Goal: Task Accomplishment & Management: Manage account settings

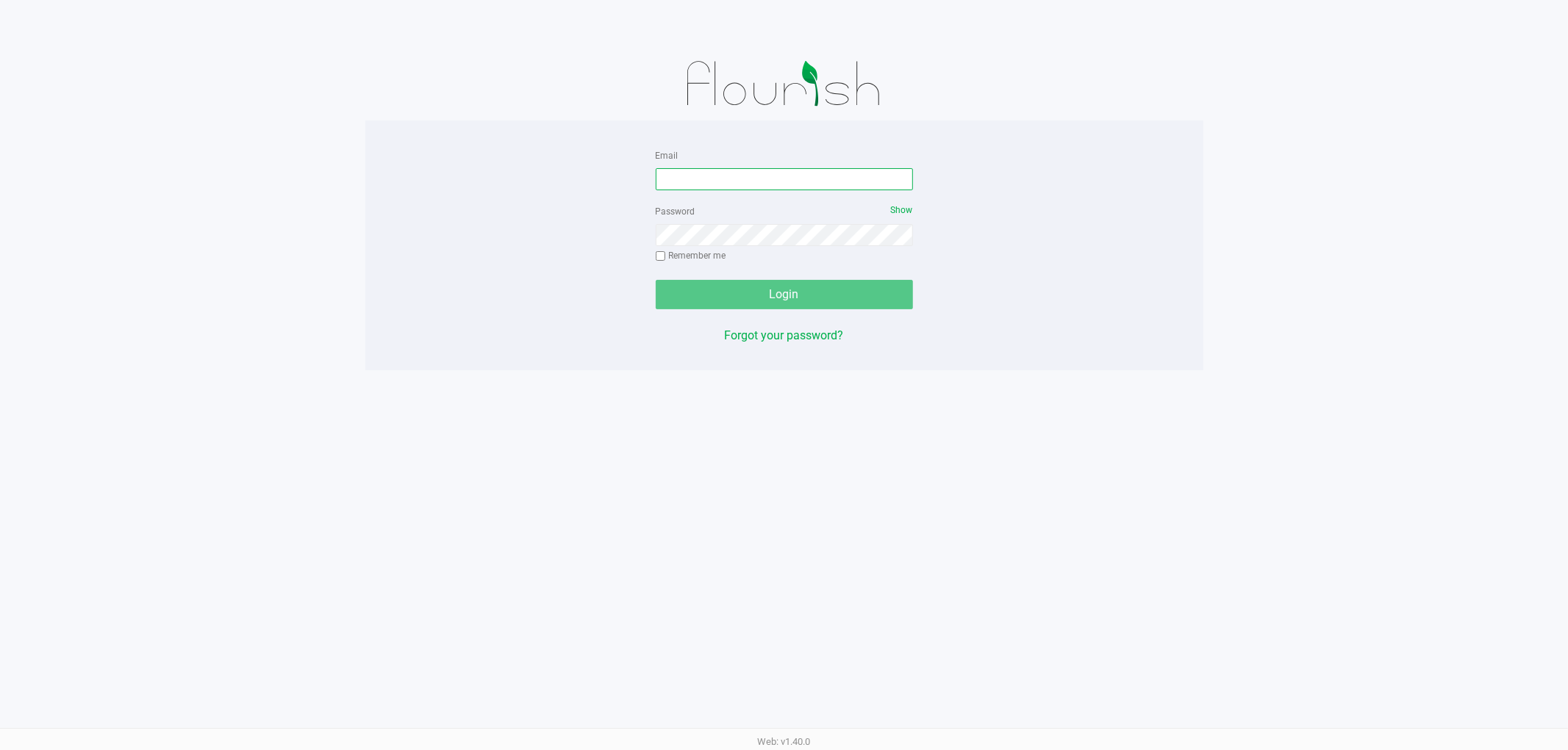
click at [702, 185] on input "Email" at bounding box center [784, 179] width 257 height 22
type input "[EMAIL_ADDRESS][DOMAIN_NAME]"
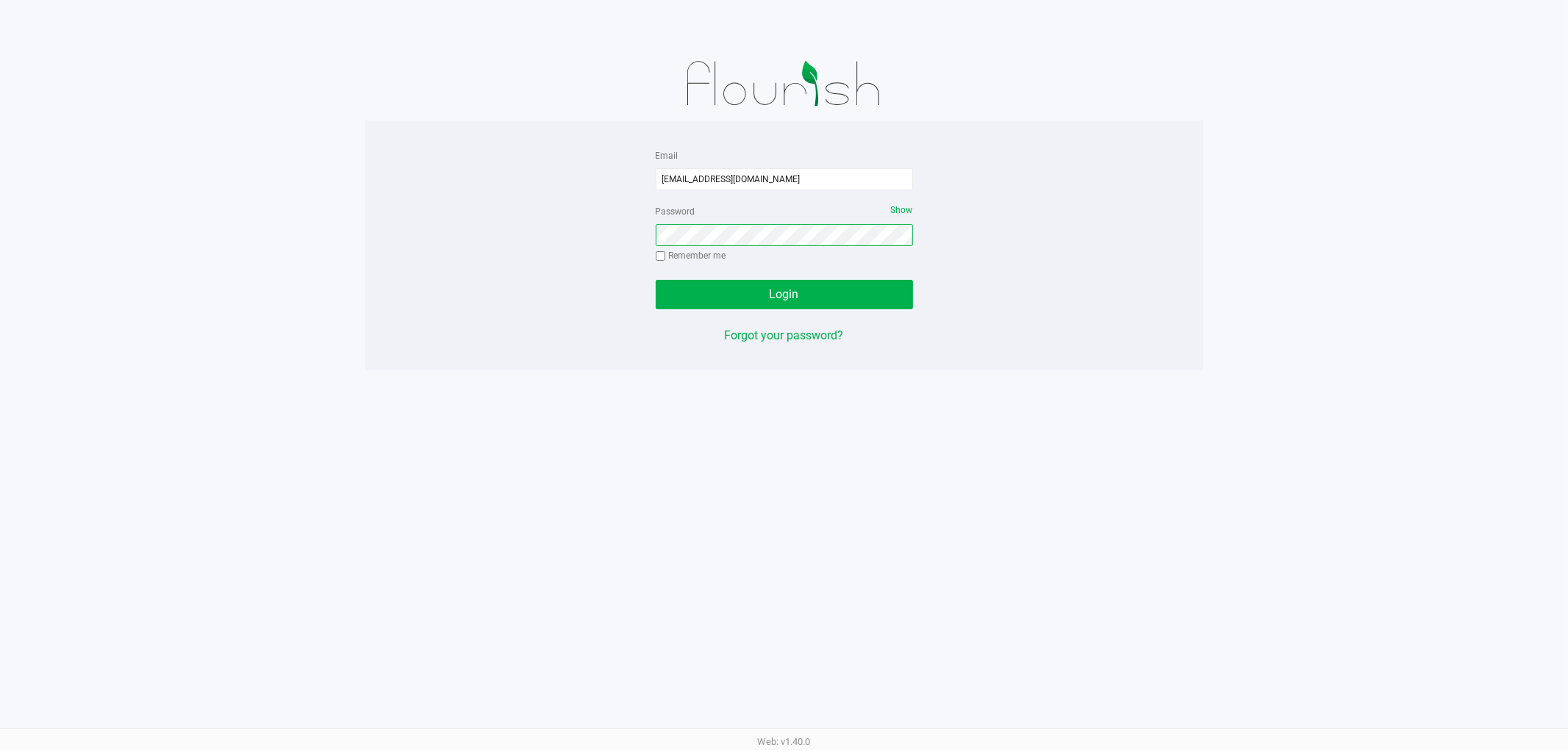
click at [655, 280] on button "Login" at bounding box center [784, 294] width 257 height 29
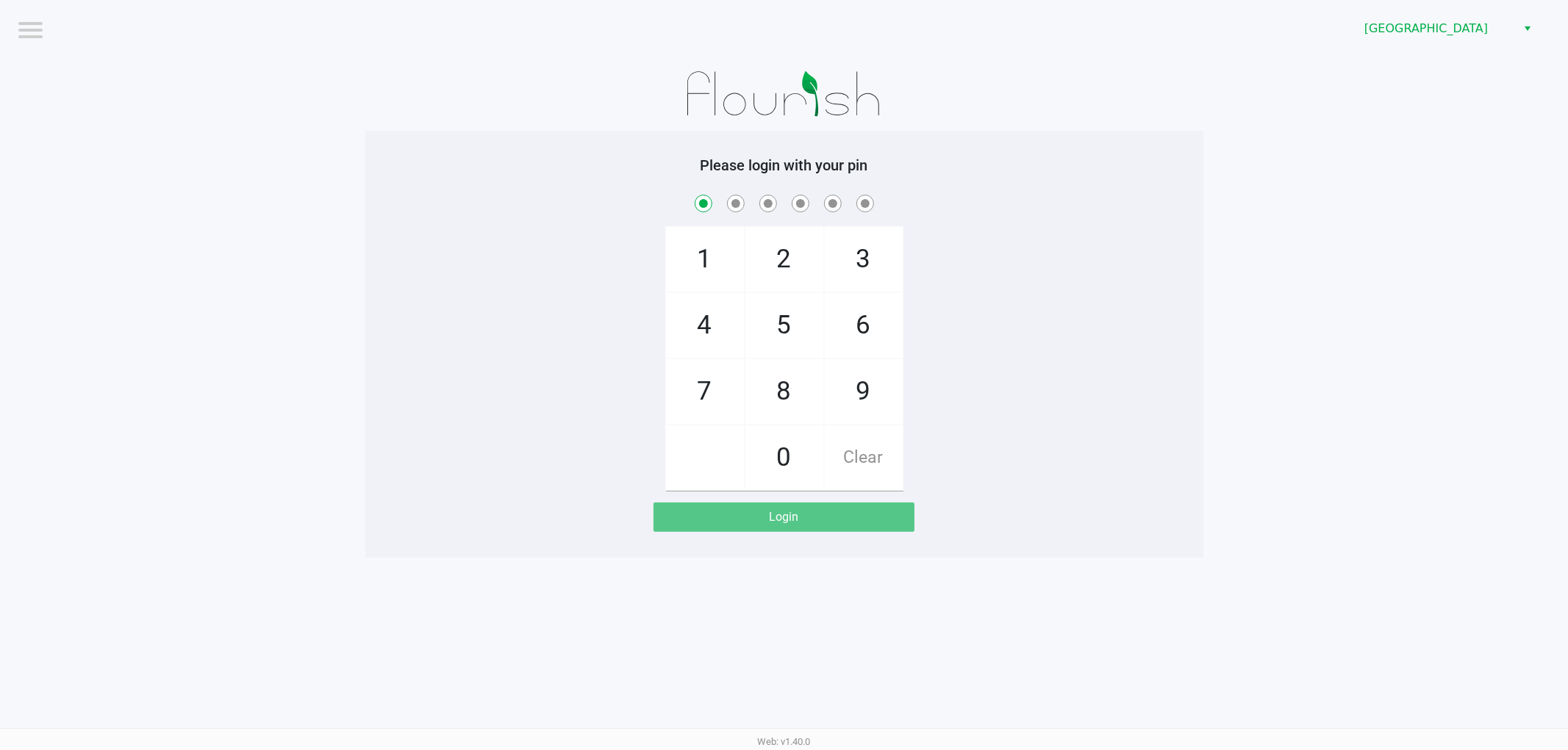
checkbox input "true"
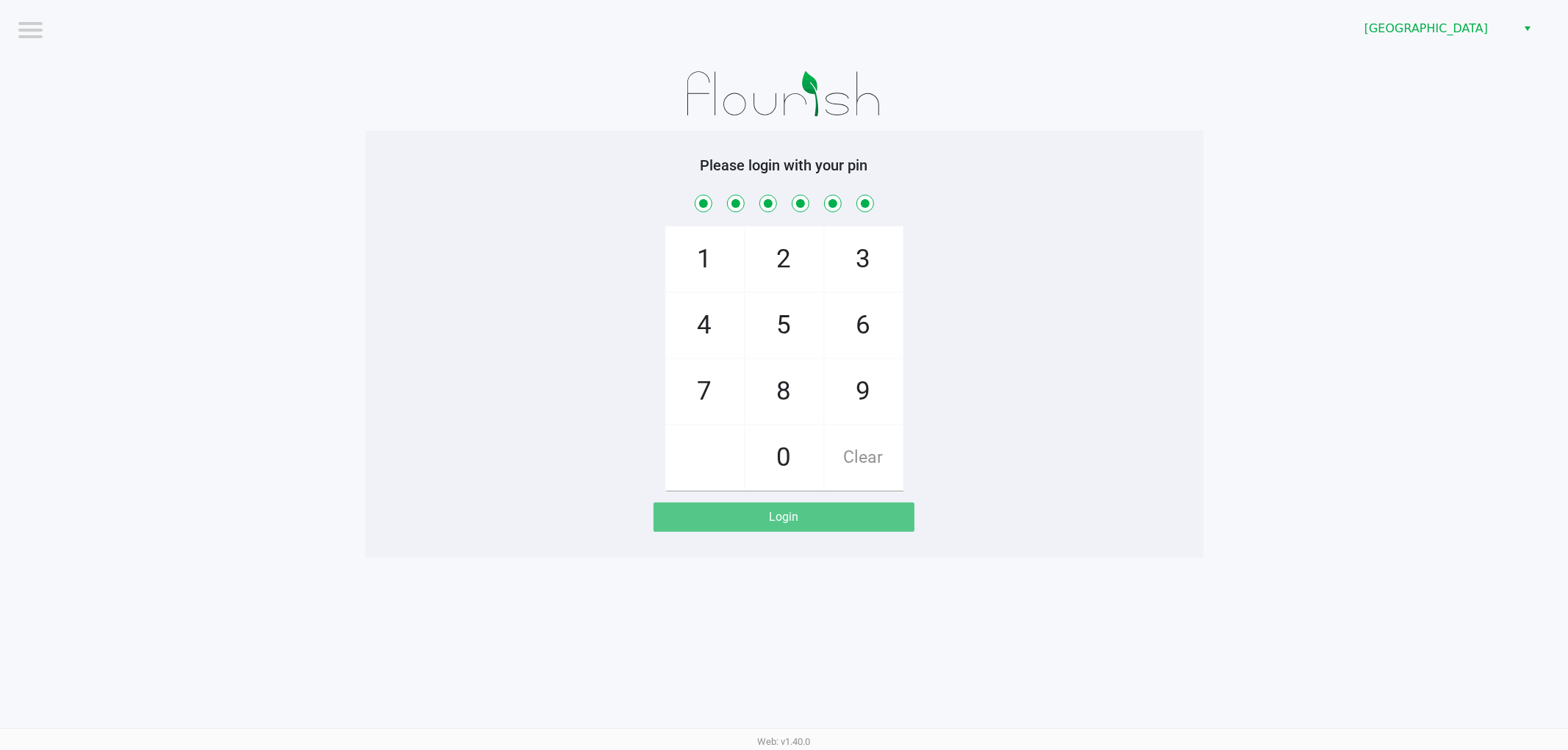
checkbox input "true"
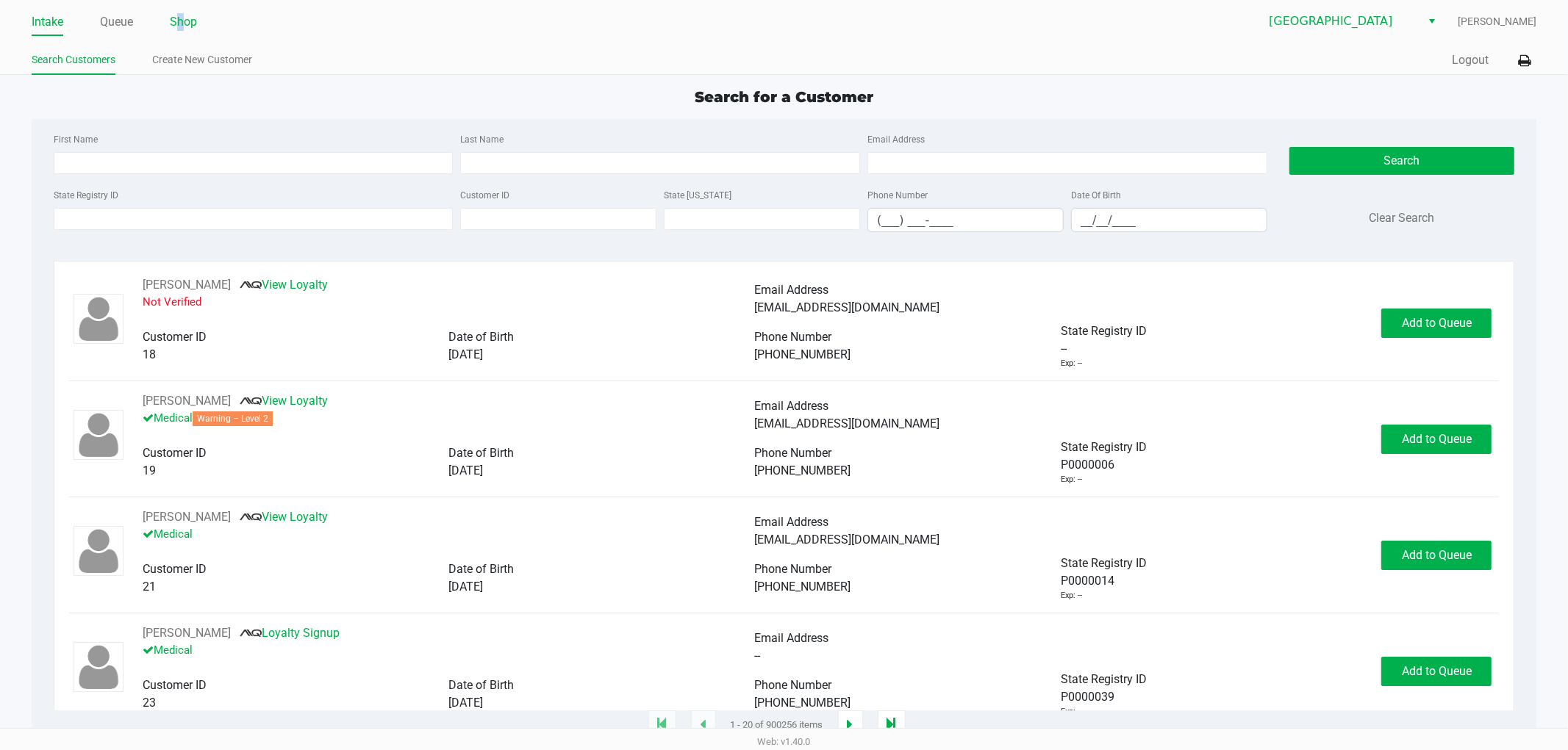
click at [181, 15] on link "Shop" at bounding box center [183, 22] width 27 height 21
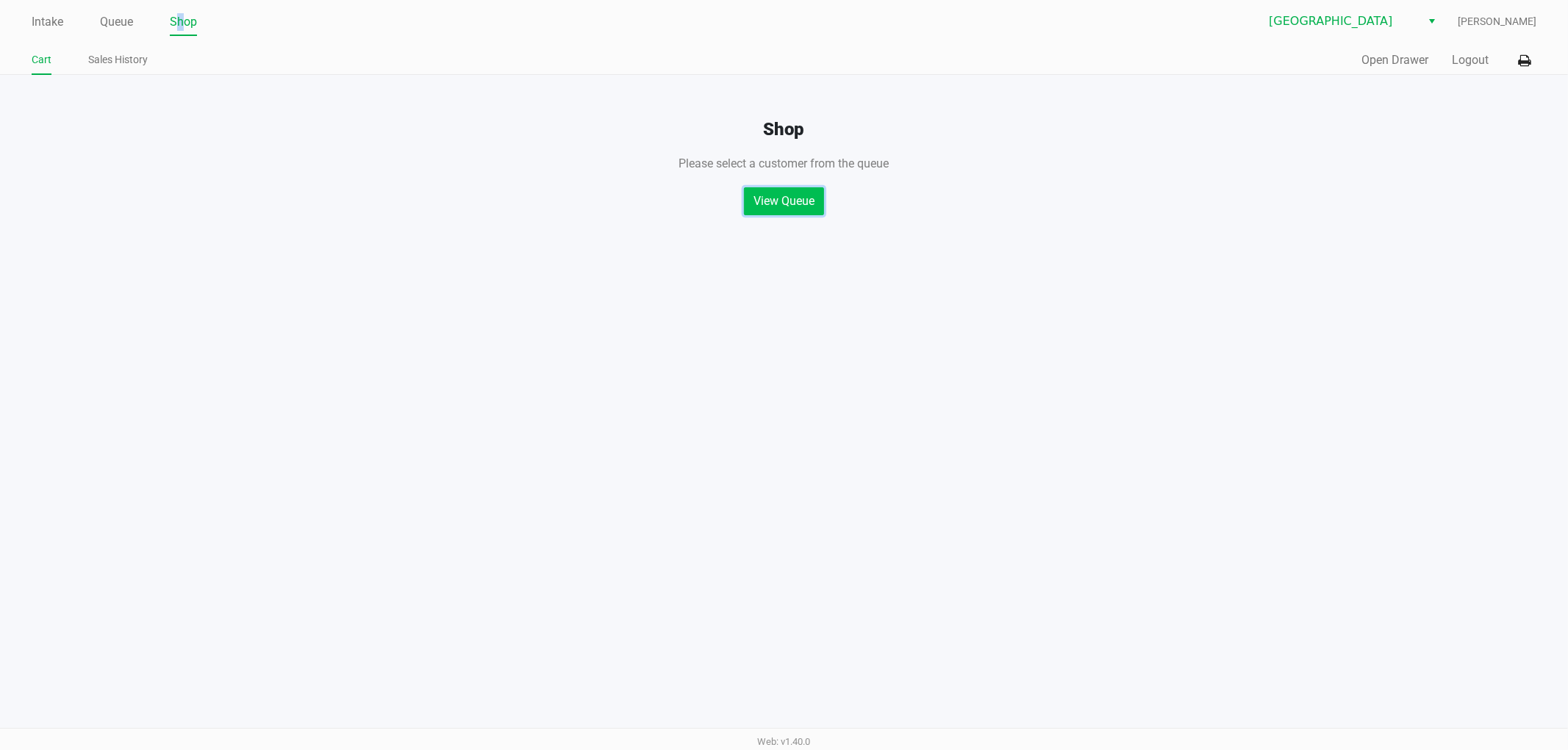
click at [783, 199] on button "View Queue" at bounding box center [784, 202] width 80 height 28
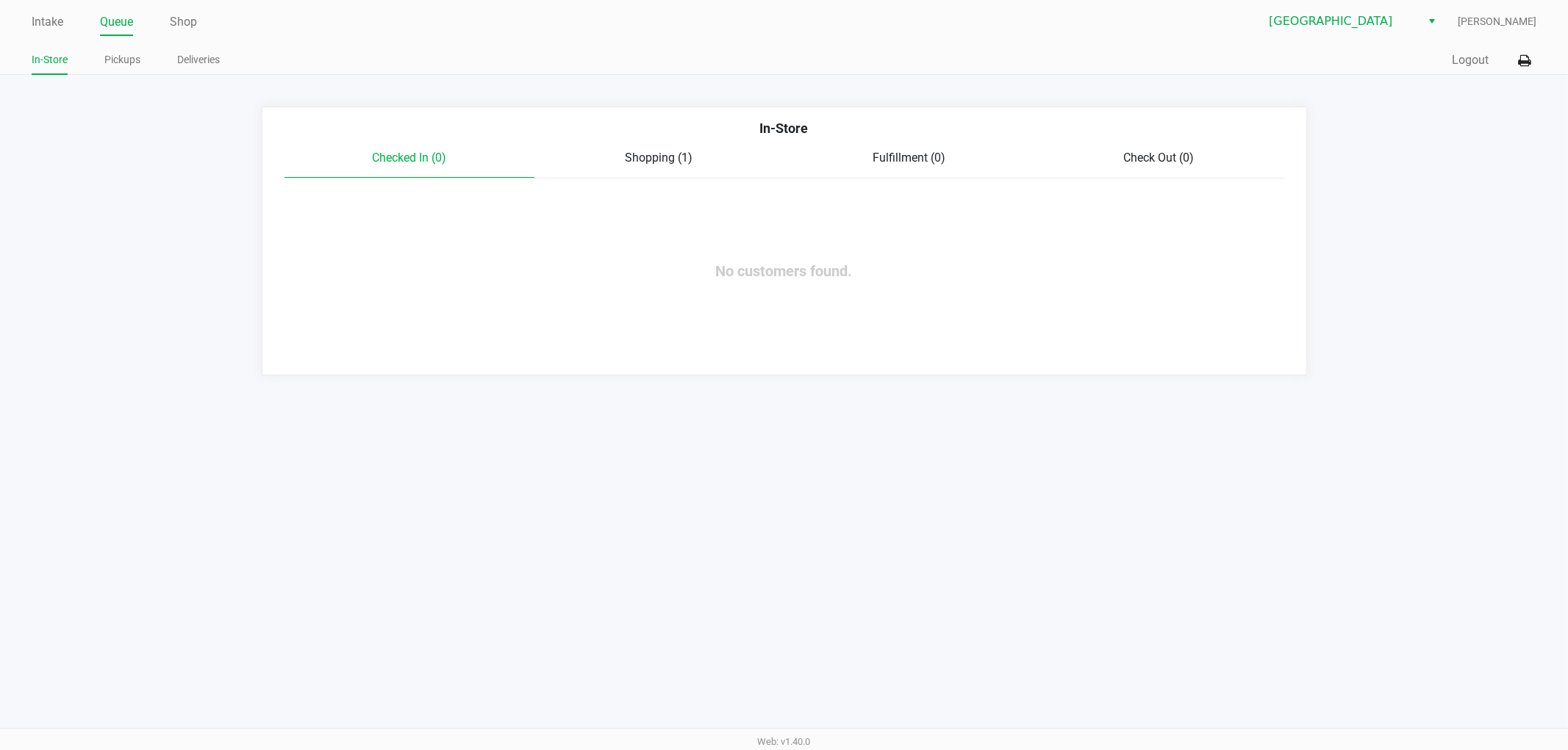
drag, startPoint x: 634, startPoint y: 156, endPoint x: 649, endPoint y: 156, distance: 15.0
click at [635, 156] on span "Shopping (1)" at bounding box center [659, 158] width 68 height 14
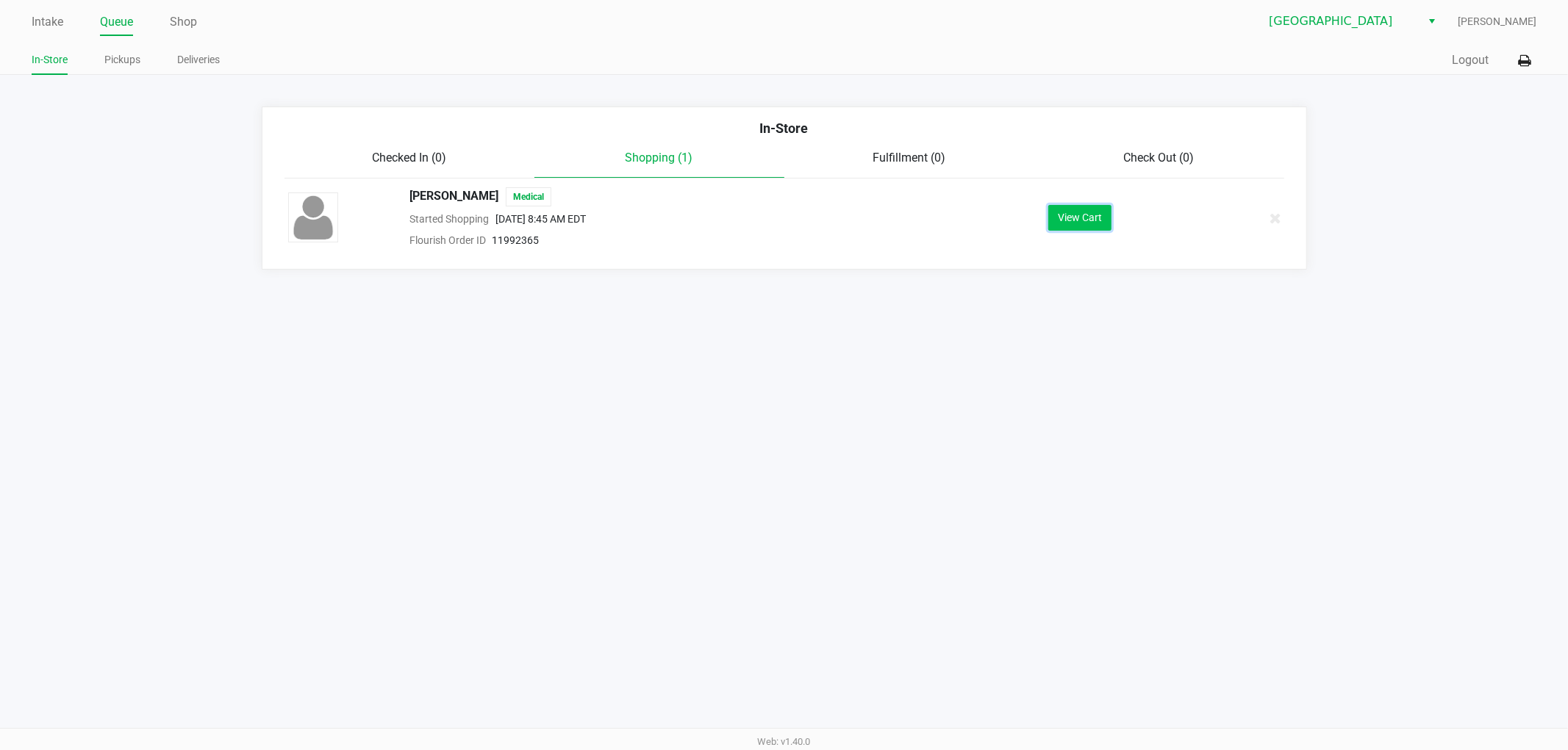
click at [1081, 229] on button "View Cart" at bounding box center [1080, 217] width 63 height 25
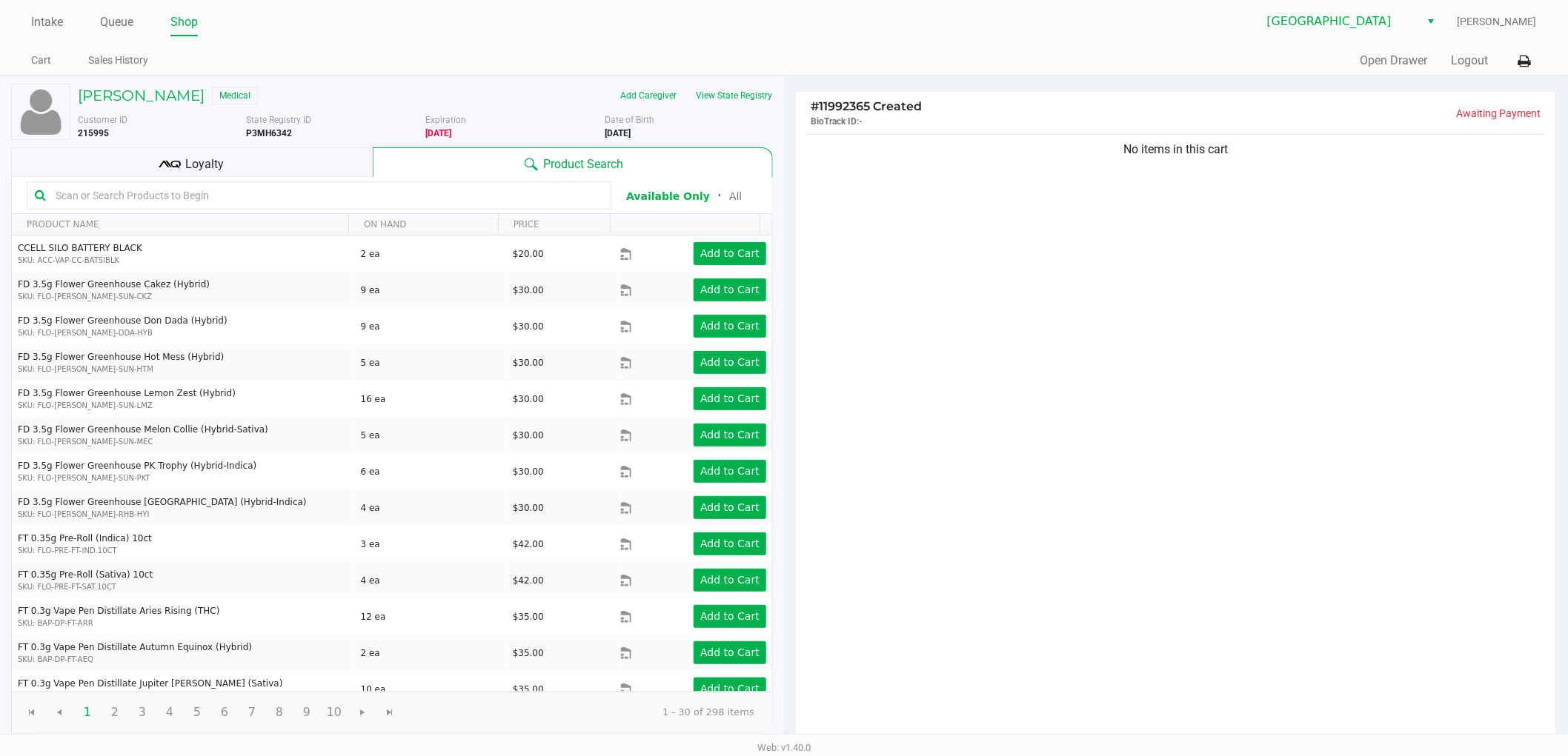
click at [1396, 36] on div "Intake Queue Shop [GEOGRAPHIC_DATA] WC [PERSON_NAME] Cart Sales History Quick S…" at bounding box center [784, 37] width 1568 height 76
click at [1402, 31] on span "[GEOGRAPHIC_DATA]" at bounding box center [1339, 21] width 162 height 26
click at [1410, 23] on span "[GEOGRAPHIC_DATA]" at bounding box center [1339, 21] width 162 height 26
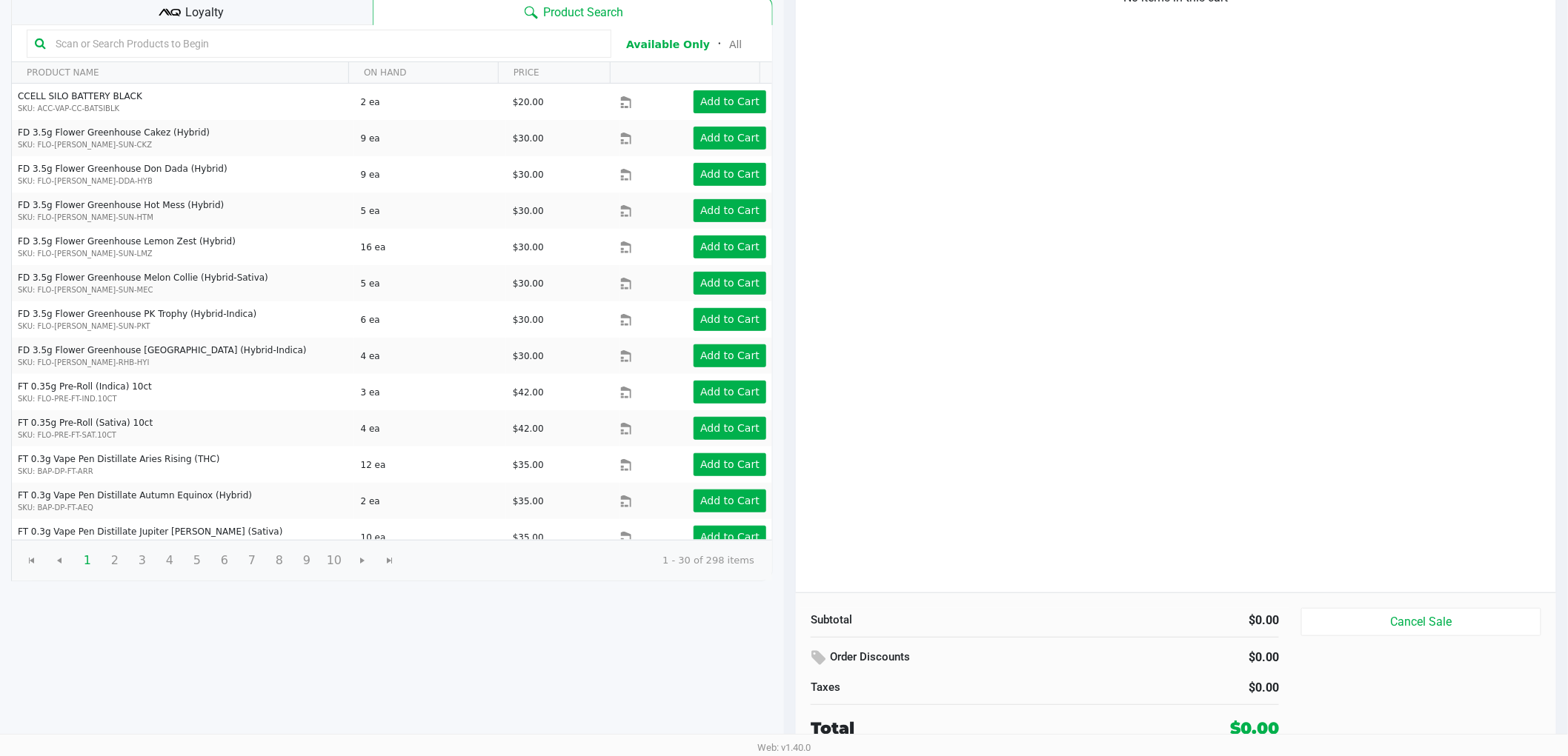
scroll to position [153, 0]
click at [1453, 624] on button "Cancel Sale" at bounding box center [1421, 622] width 240 height 28
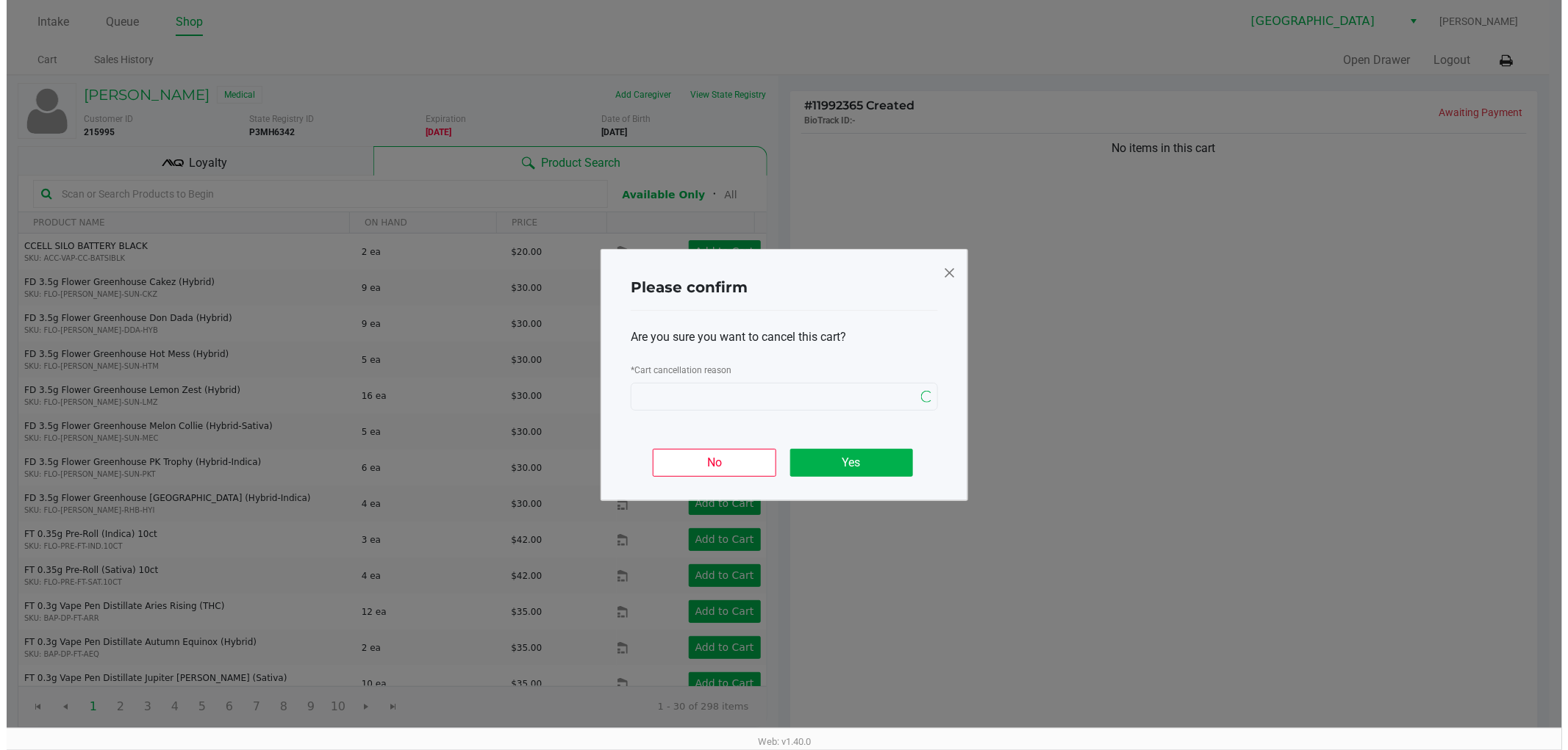
scroll to position [0, 0]
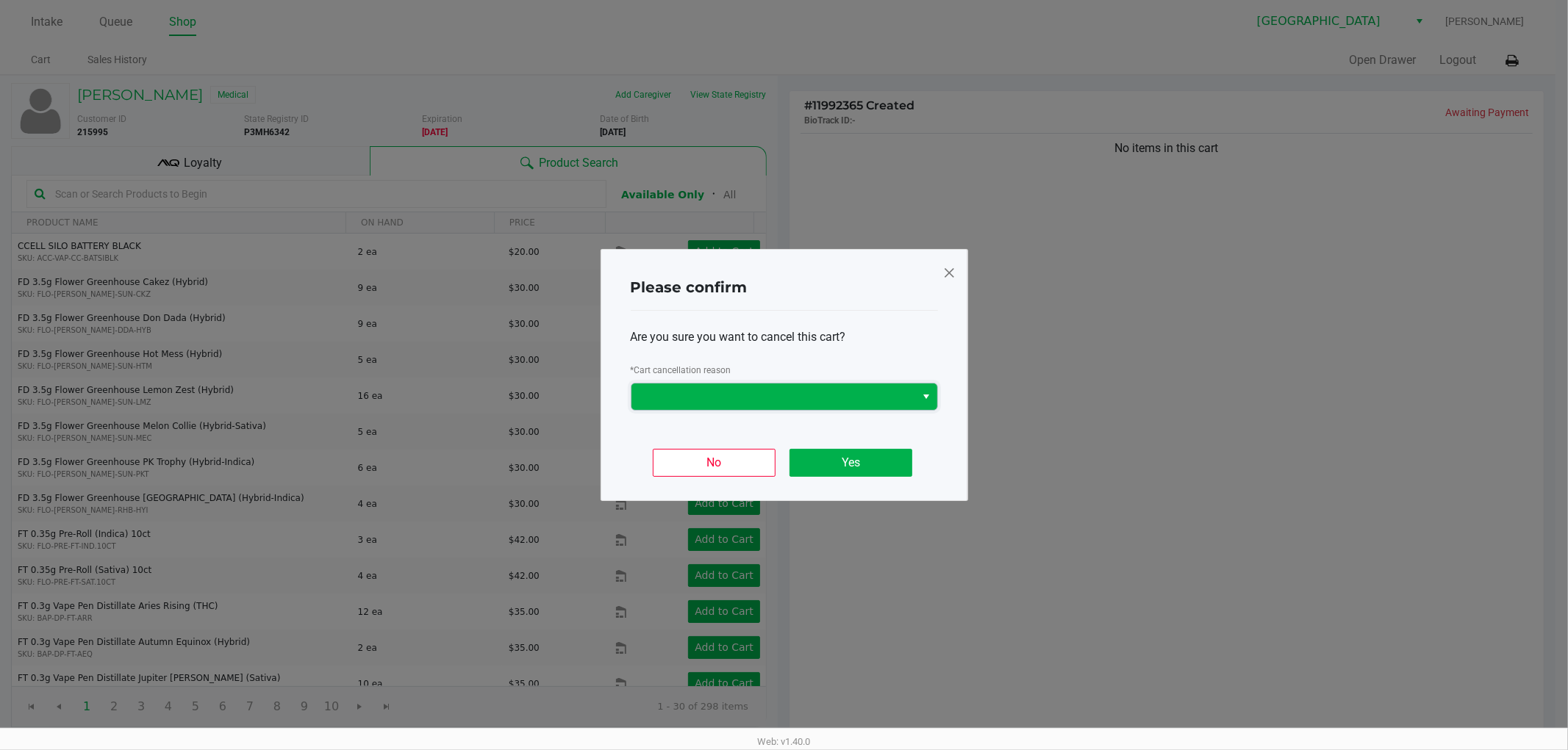
click at [885, 395] on span at bounding box center [773, 396] width 267 height 18
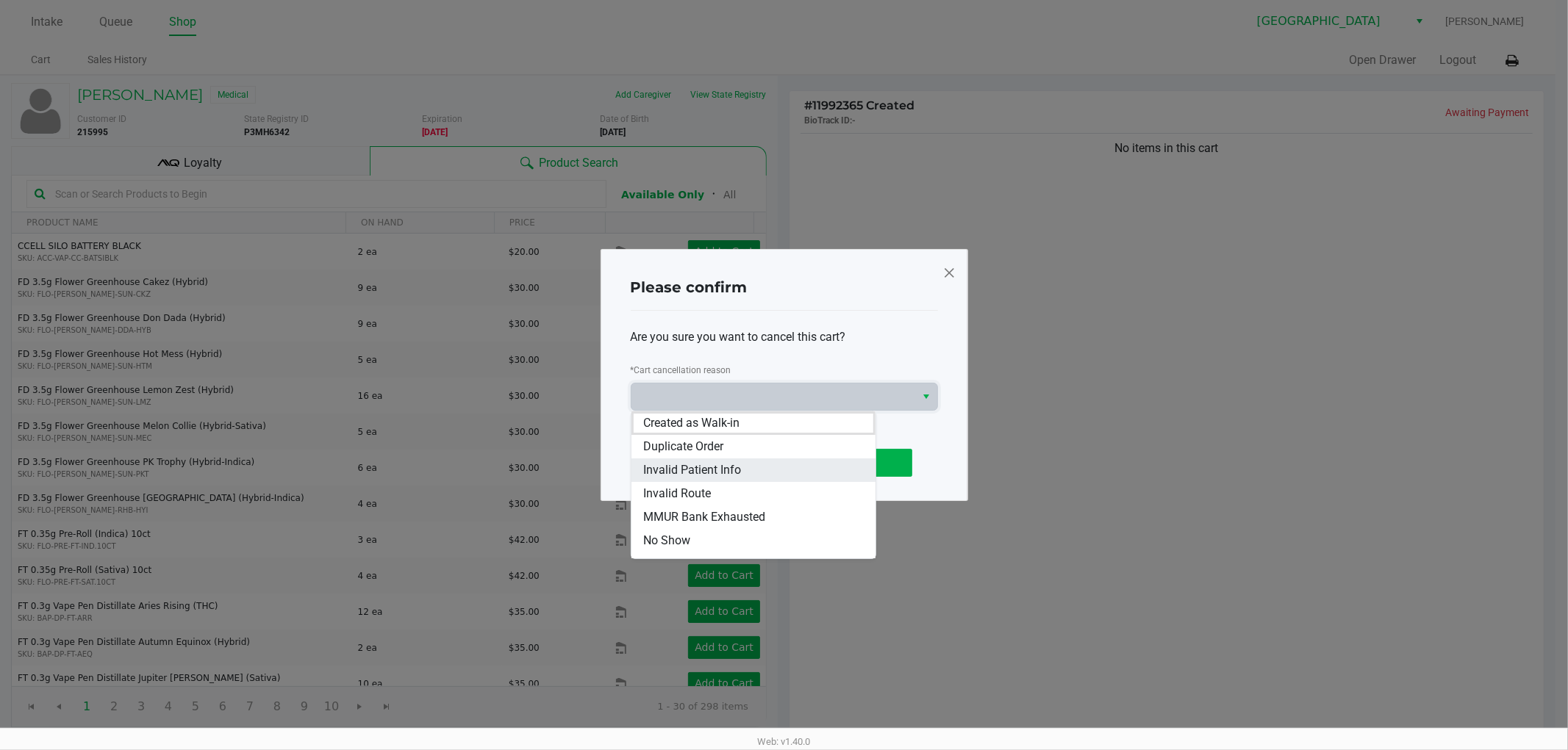
click at [708, 459] on li "Invalid Patient Info" at bounding box center [753, 470] width 244 height 23
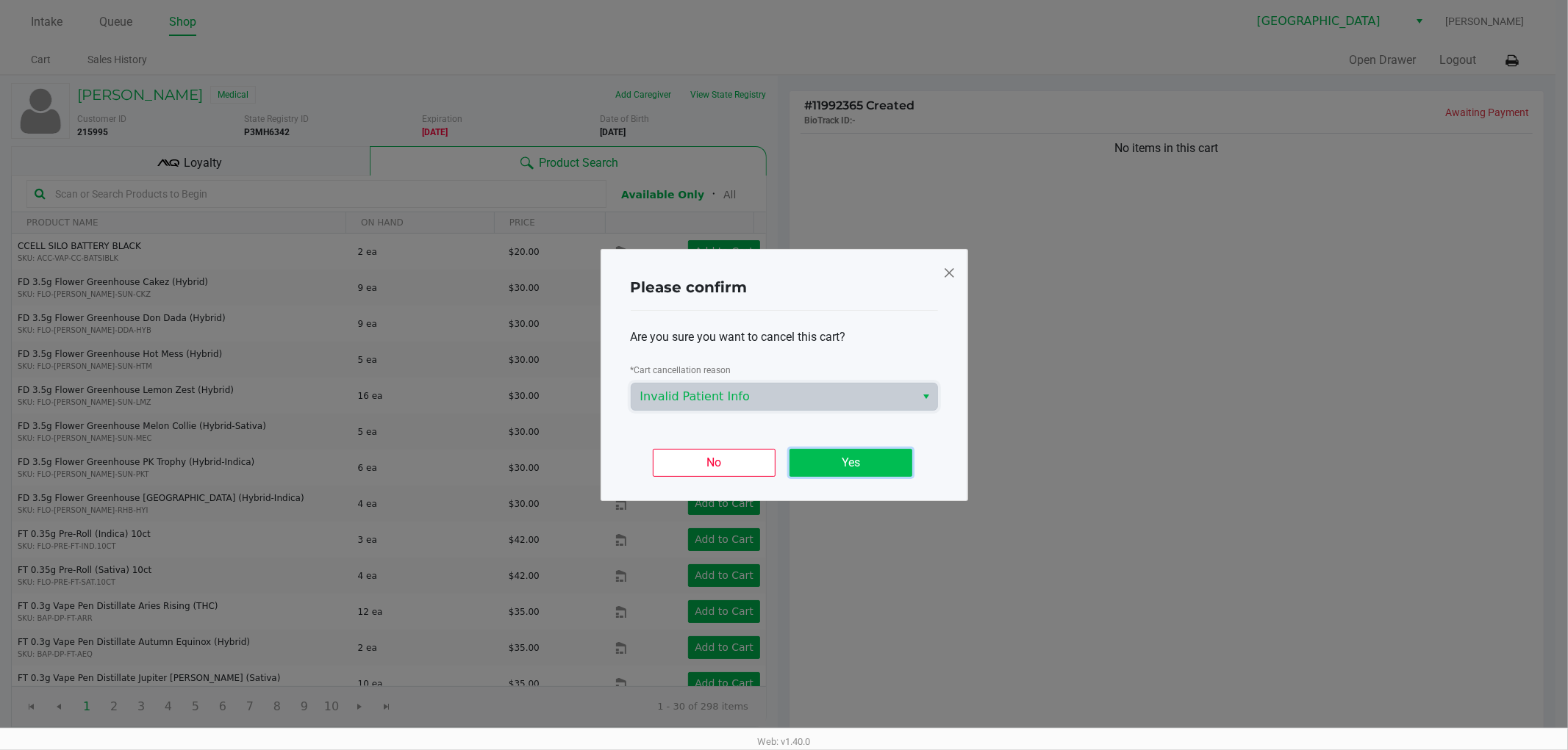
click at [851, 472] on button "Yes" at bounding box center [851, 463] width 123 height 28
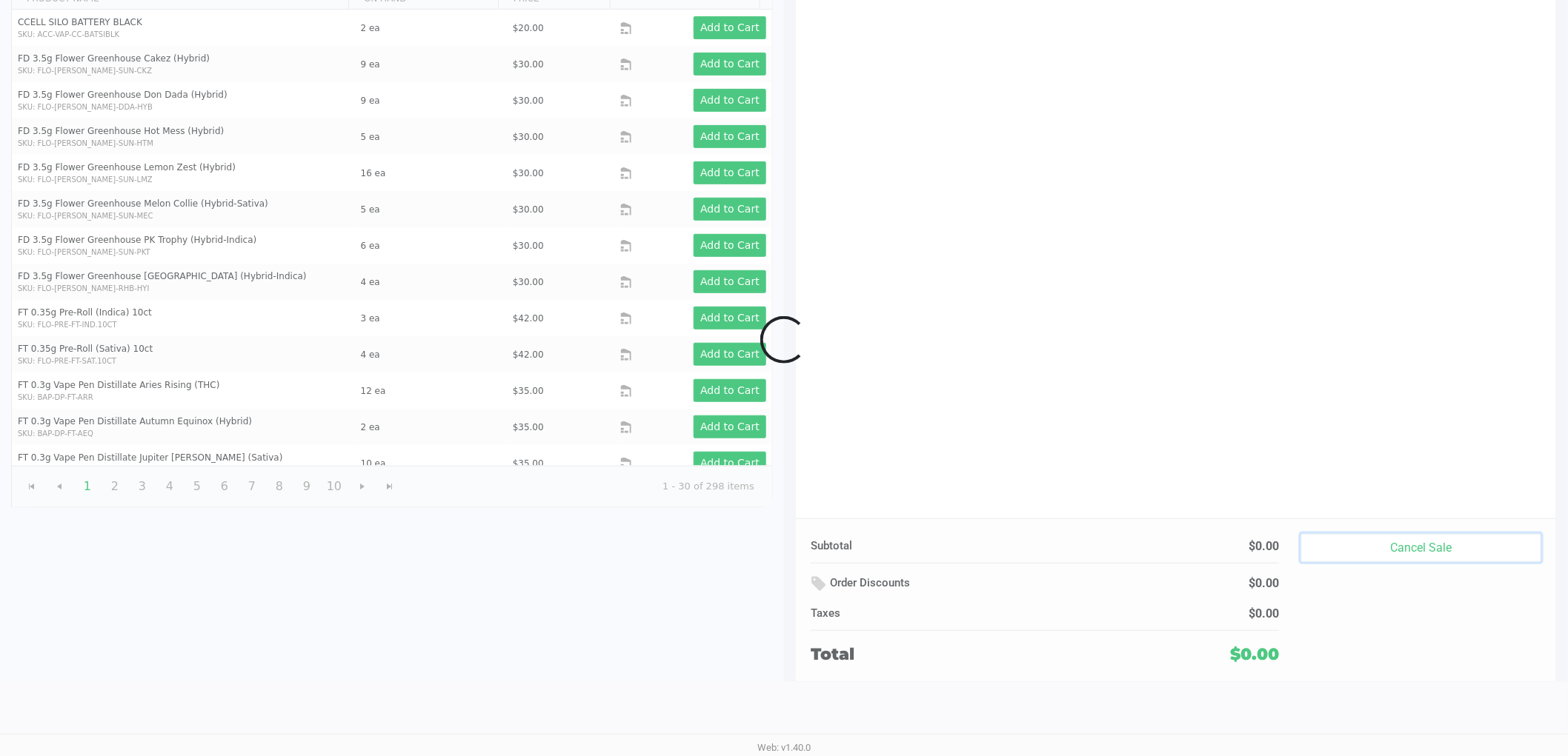
scroll to position [153, 0]
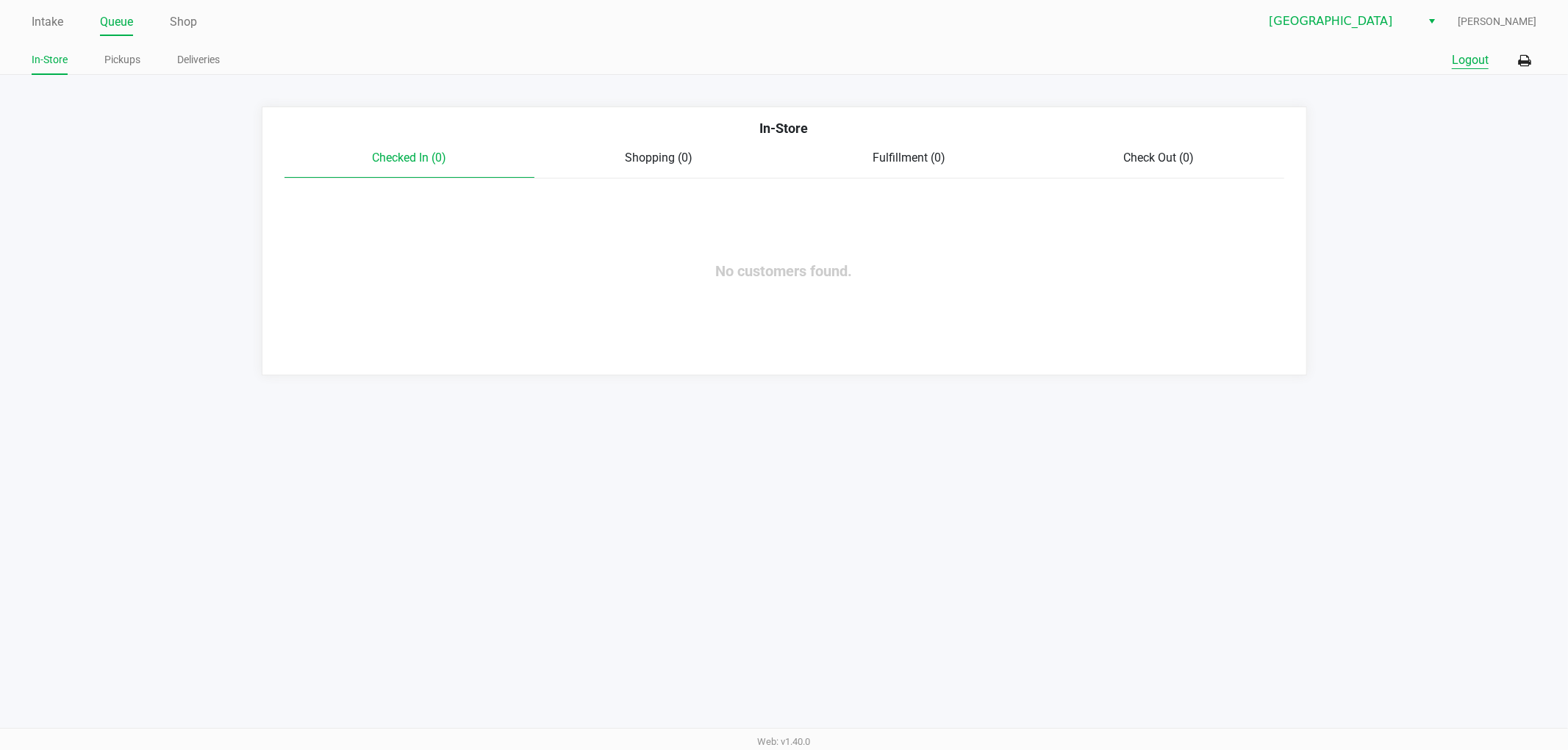
click at [1483, 64] on button "Logout" at bounding box center [1471, 60] width 37 height 18
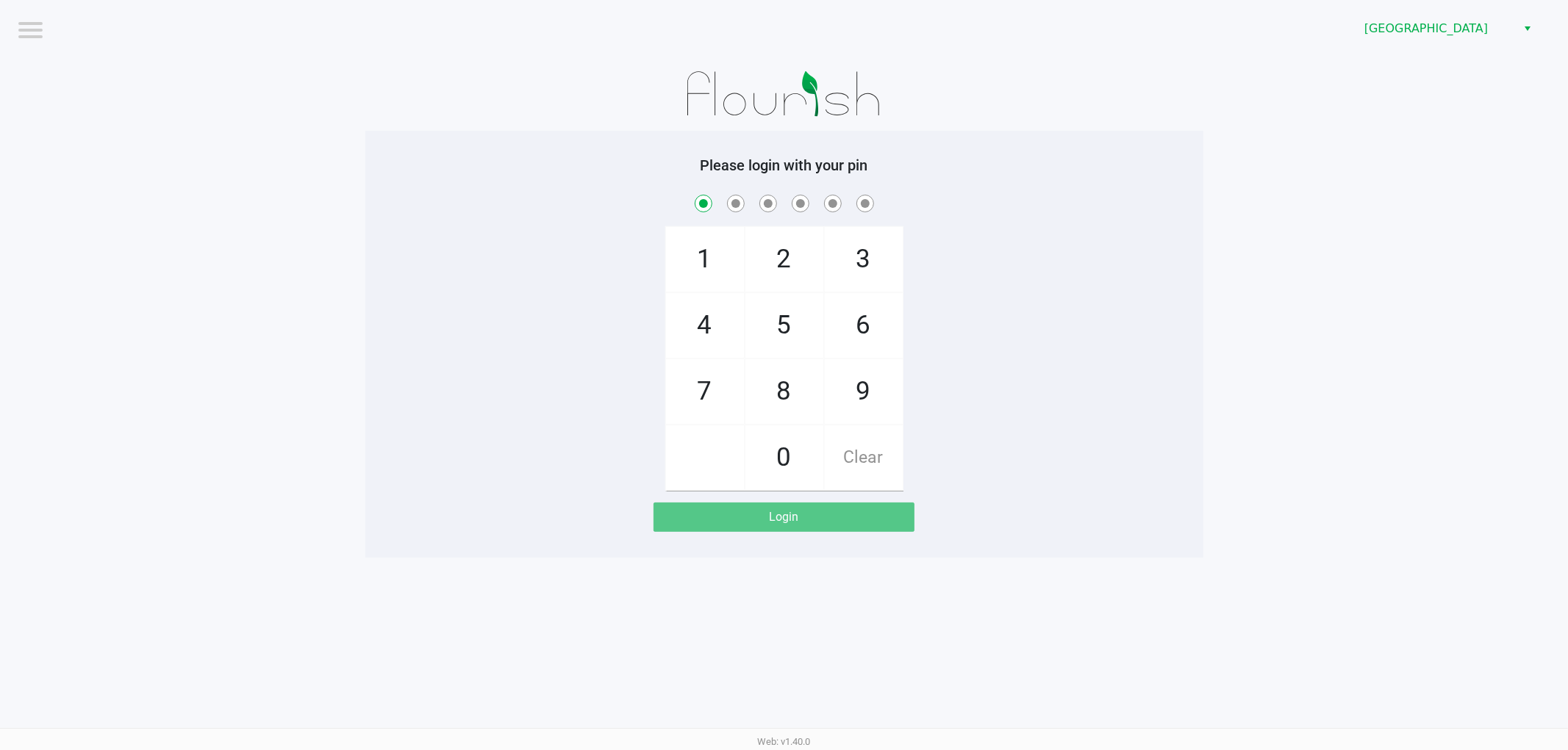
checkbox input "true"
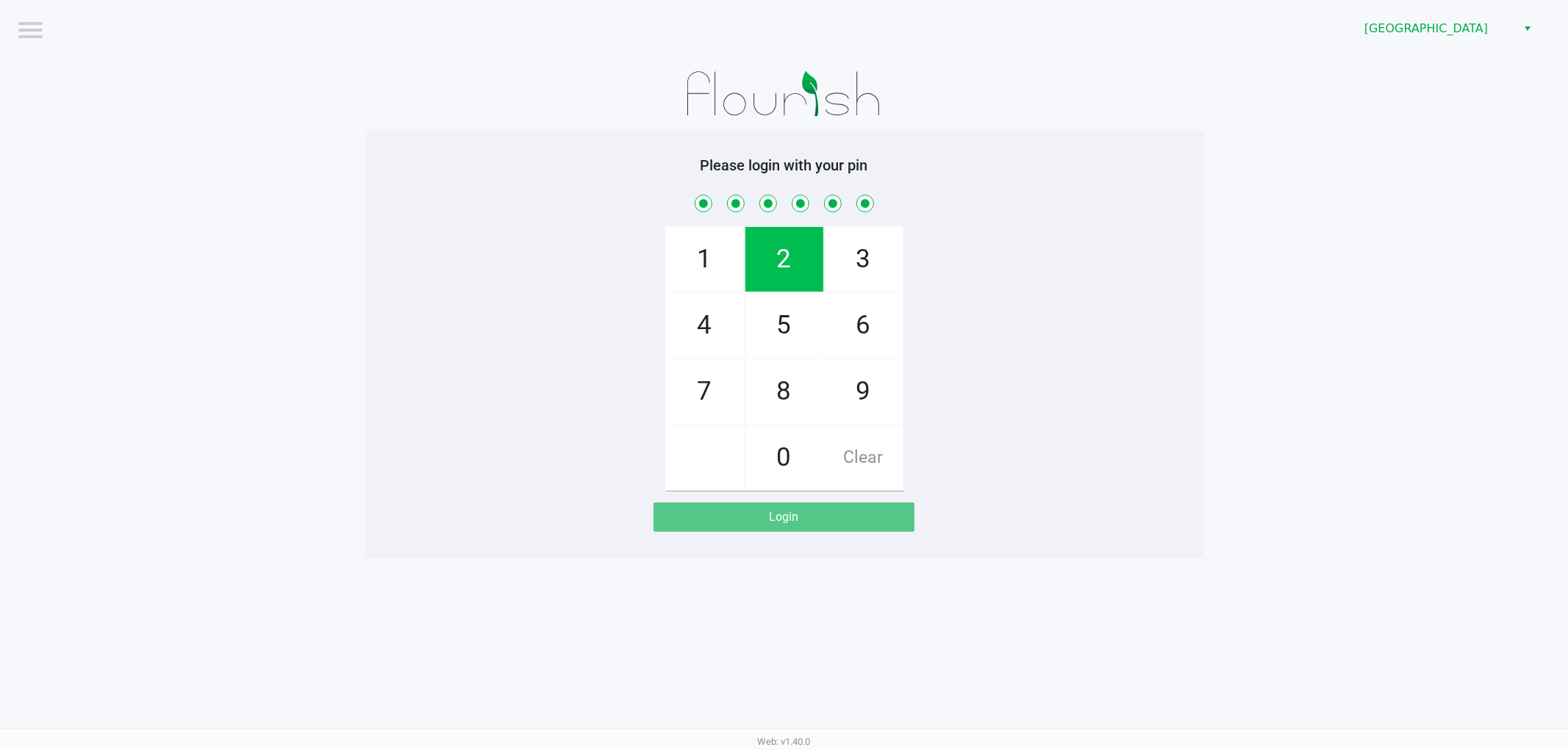
checkbox input "true"
